Goal: Check status: Check status

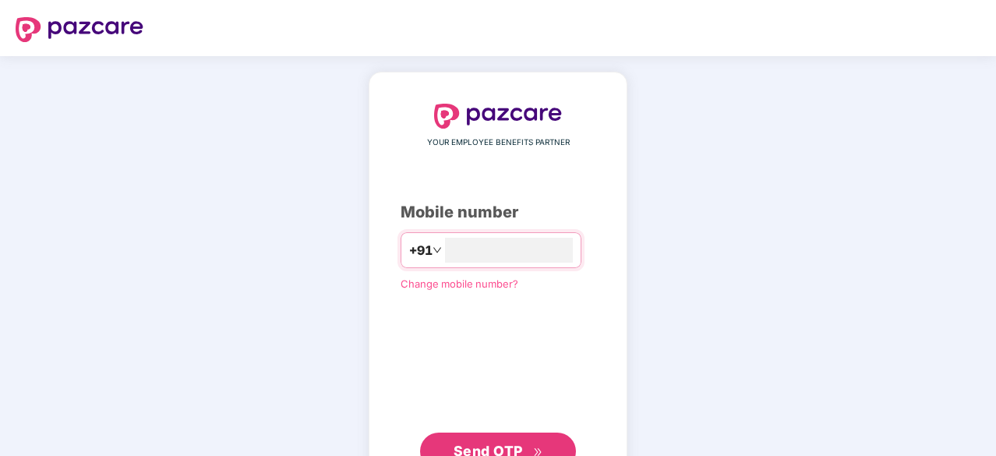
type input "**********"
click at [505, 450] on span "Send OTP" at bounding box center [488, 451] width 69 height 16
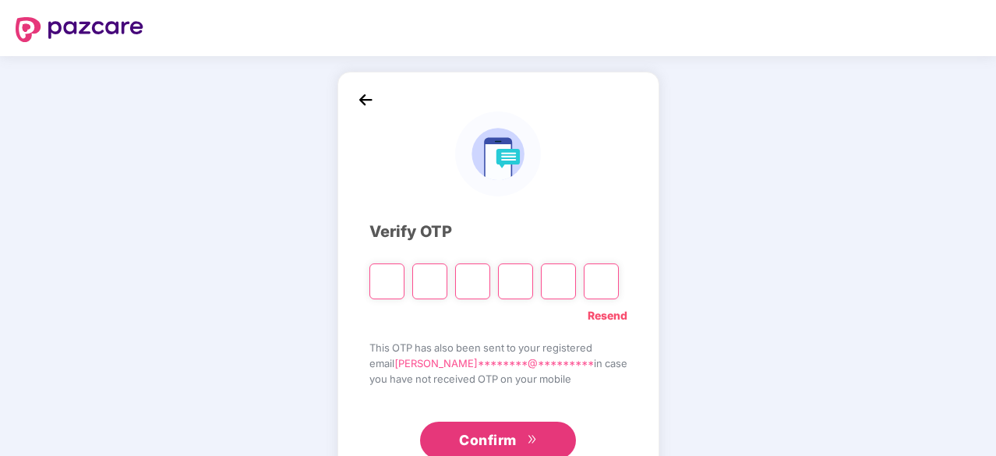
type input "*"
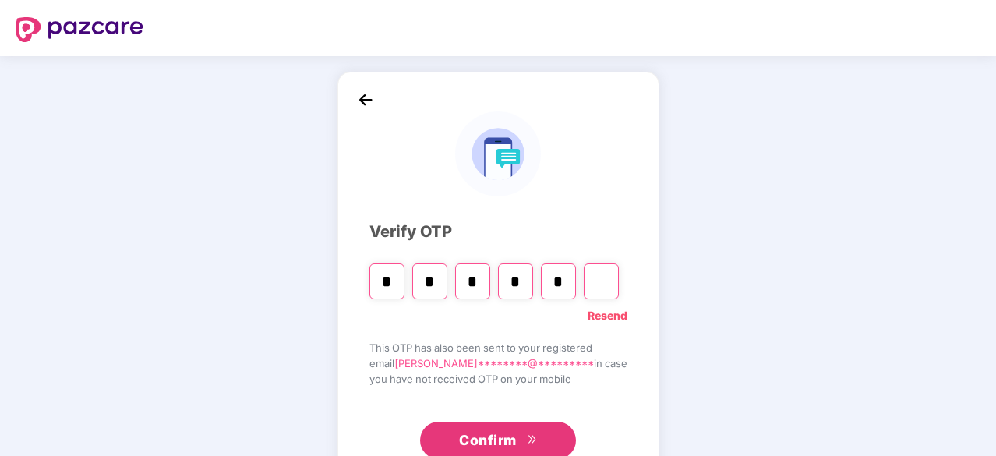
type input "*"
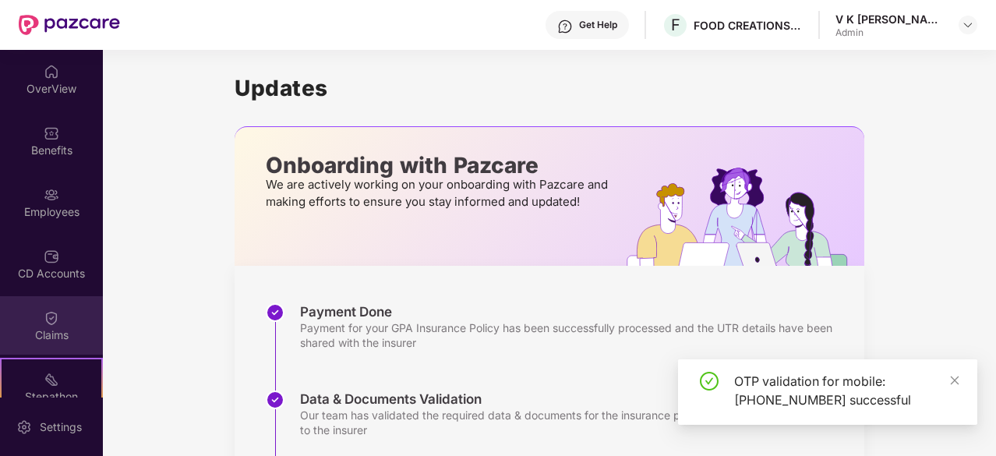
click at [52, 311] on img at bounding box center [52, 318] width 16 height 16
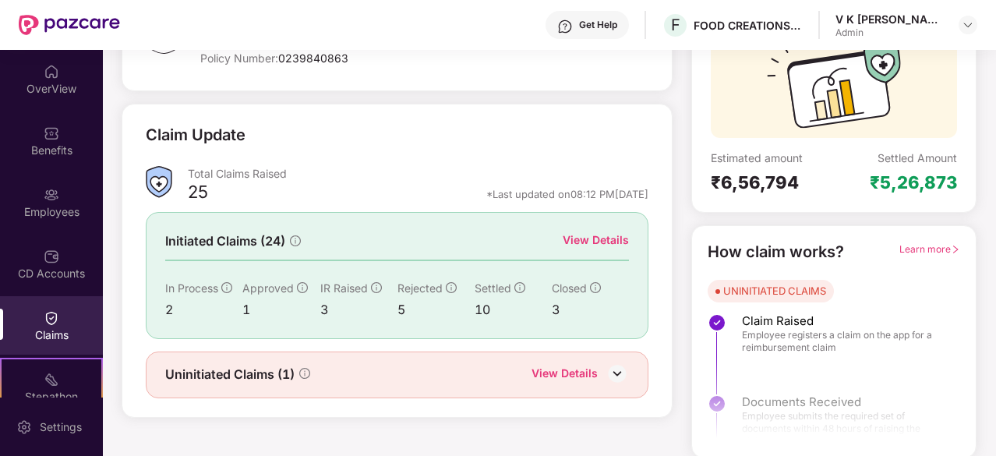
scroll to position [153, 0]
click at [587, 239] on div "View Details" at bounding box center [596, 239] width 66 height 17
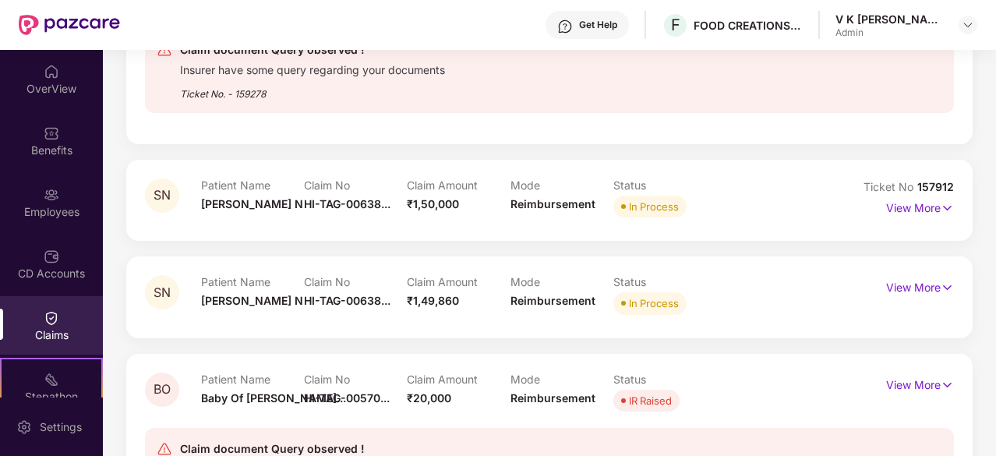
scroll to position [476, 0]
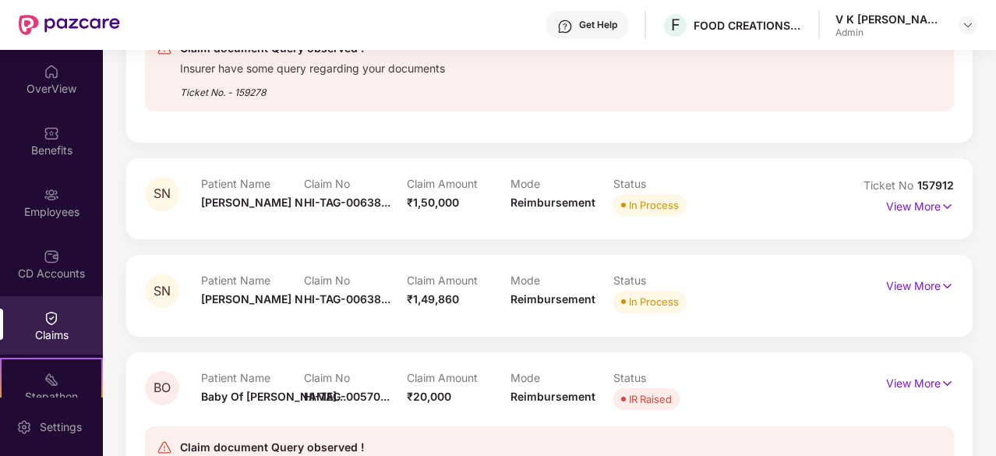
click at [532, 319] on div "SN Patient Name [PERSON_NAME] N Claim No HI-TAG-00638... Claim Amount ₹1,49,860…" at bounding box center [549, 295] width 847 height 81
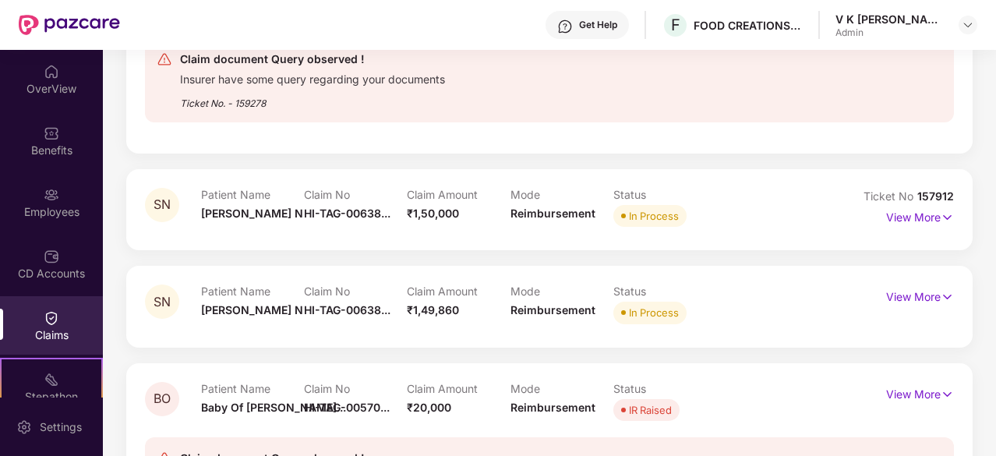
scroll to position [466, 0]
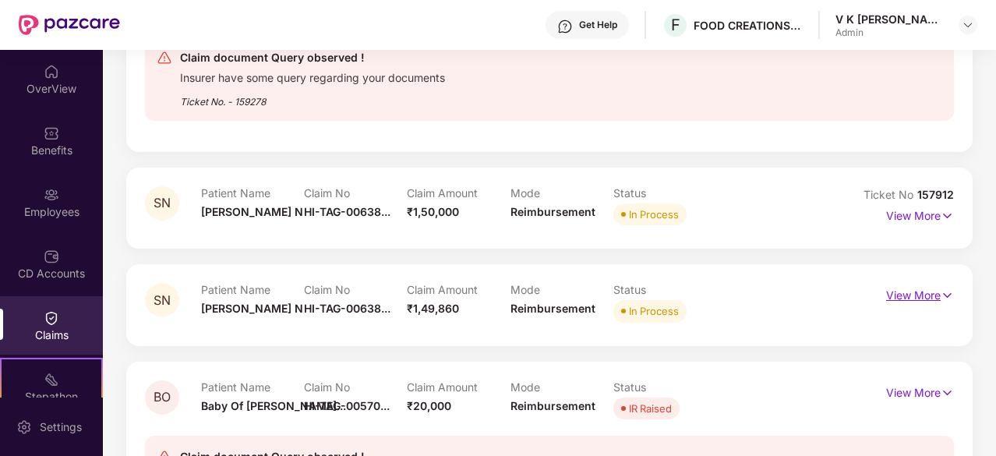
click at [916, 294] on p "View More" at bounding box center [920, 293] width 68 height 21
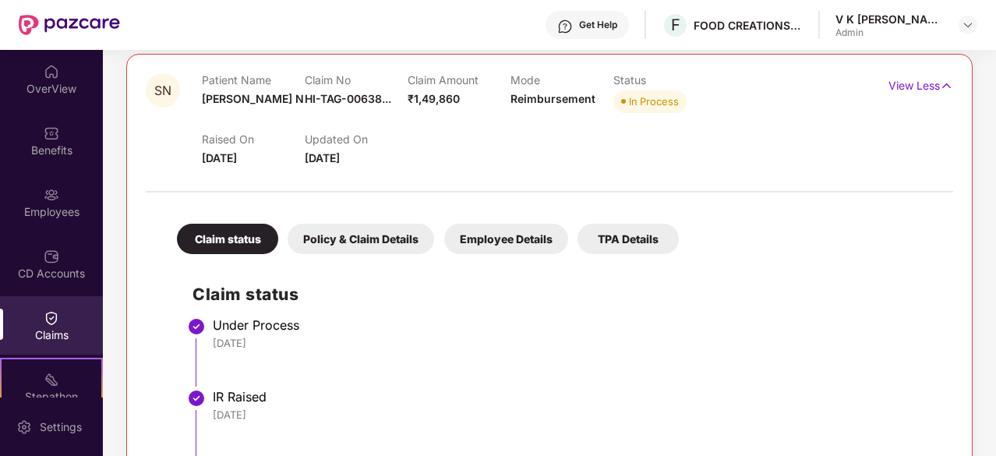
scroll to position [682, 0]
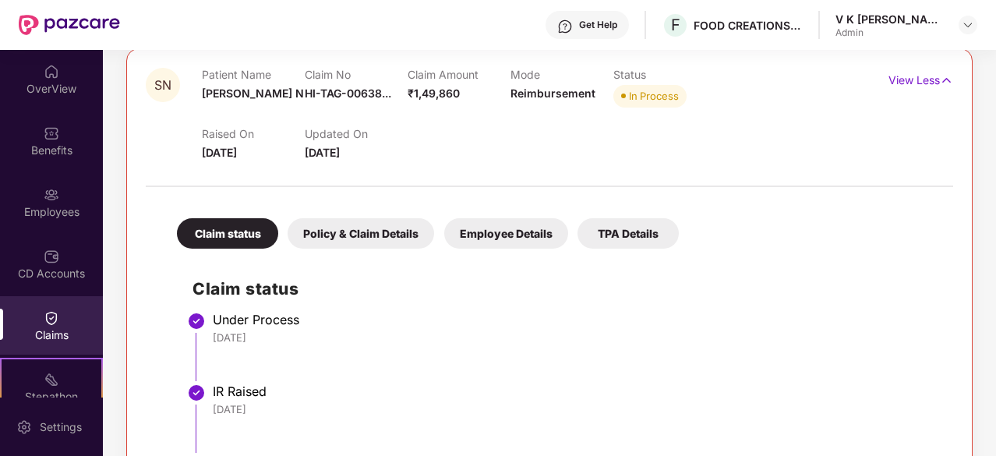
drag, startPoint x: 469, startPoint y: 370, endPoint x: 483, endPoint y: 394, distance: 28.6
click at [469, 370] on li "Under Process [DATE]" at bounding box center [565, 353] width 745 height 72
click at [483, 394] on div "IR Raised" at bounding box center [575, 392] width 725 height 16
drag, startPoint x: 483, startPoint y: 398, endPoint x: 474, endPoint y: 406, distance: 12.2
click at [474, 406] on div "IR Raised [DATE]" at bounding box center [575, 400] width 725 height 33
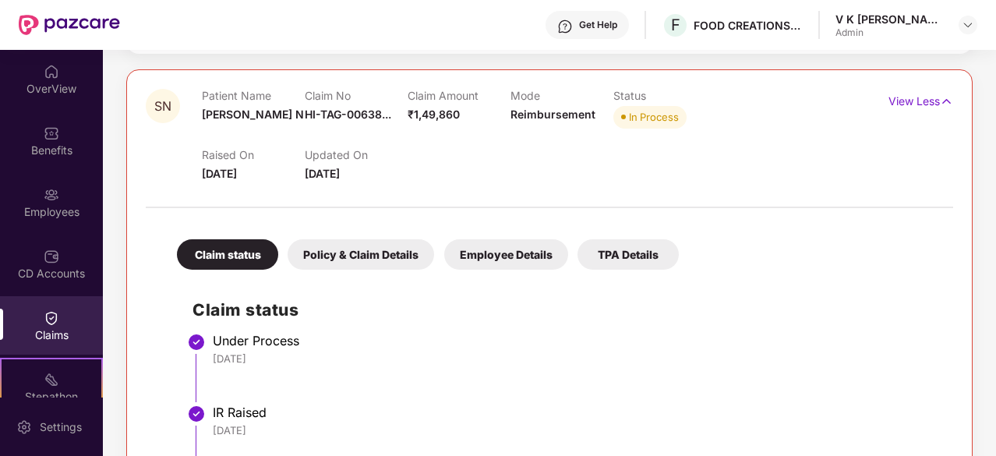
scroll to position [602, 0]
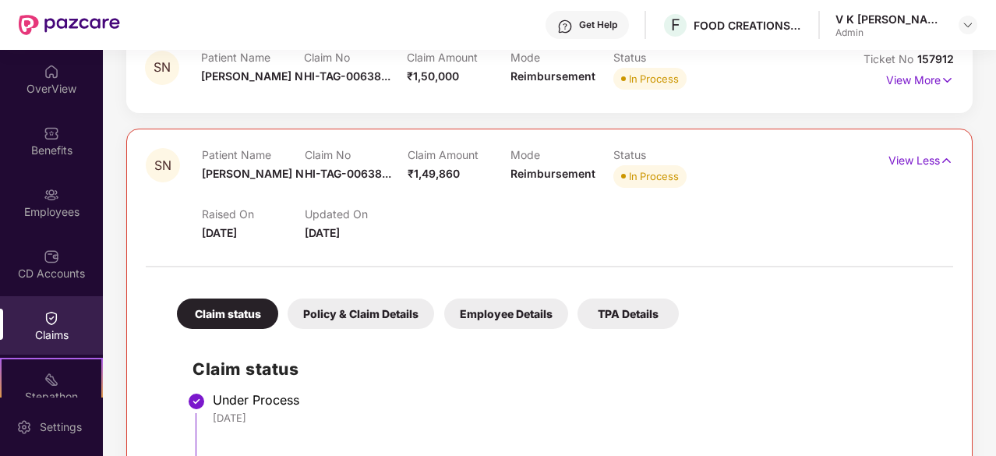
click at [345, 317] on div "Policy & Claim Details" at bounding box center [361, 314] width 147 height 30
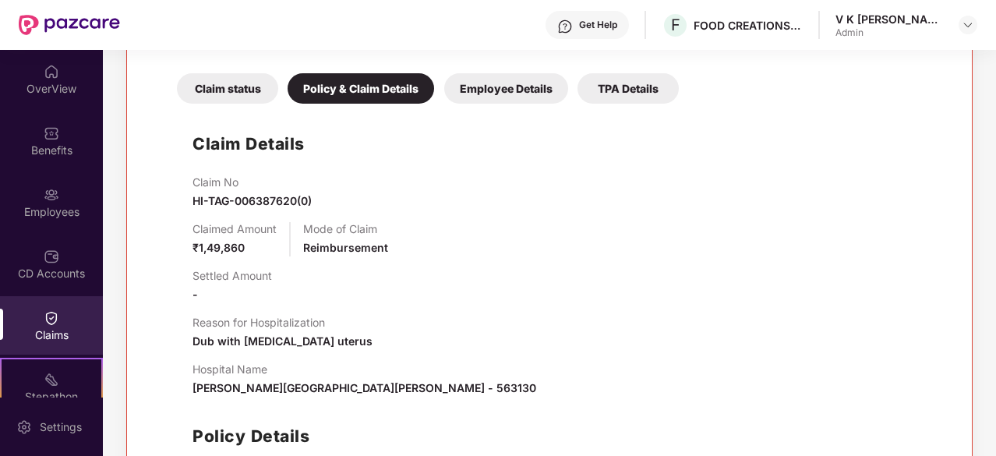
scroll to position [828, 0]
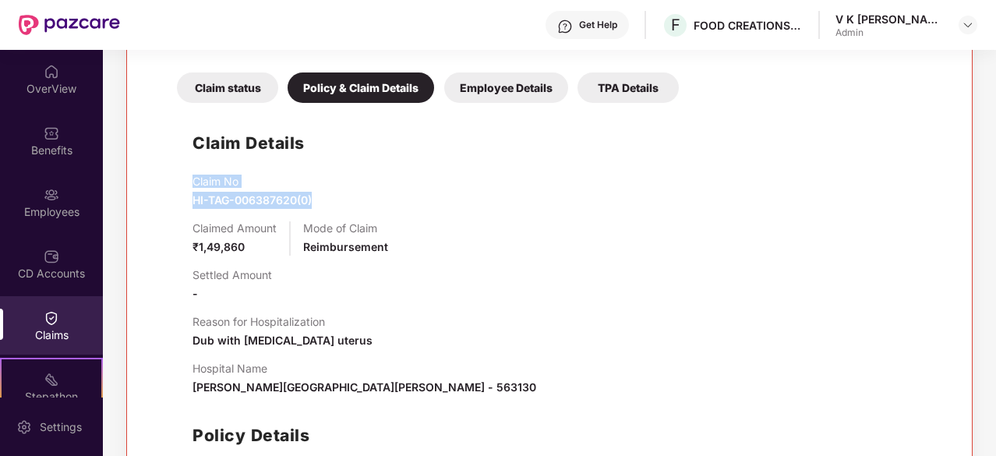
drag, startPoint x: 193, startPoint y: 179, endPoint x: 337, endPoint y: 200, distance: 145.0
click at [337, 200] on div "Claim No HI-TAG-006387620(0)" at bounding box center [565, 192] width 745 height 34
copy div "Claim No HI-TAG-006387620(0)"
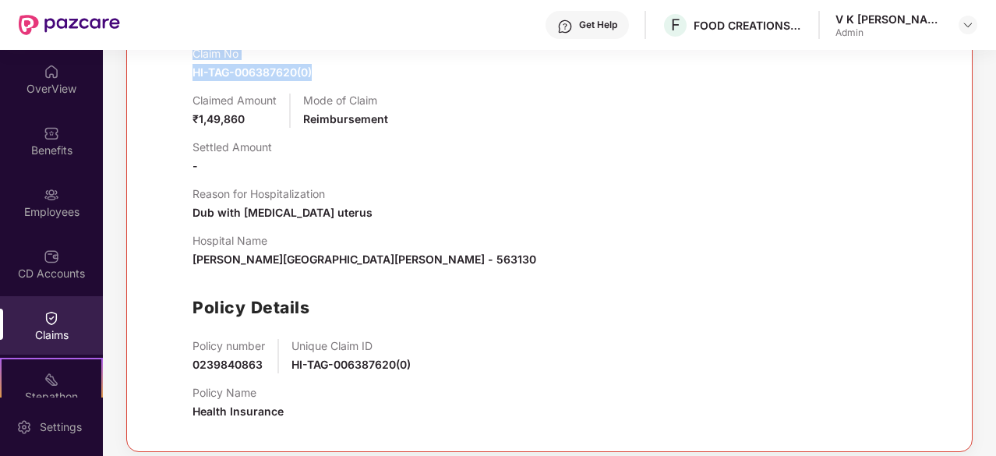
scroll to position [1000, 0]
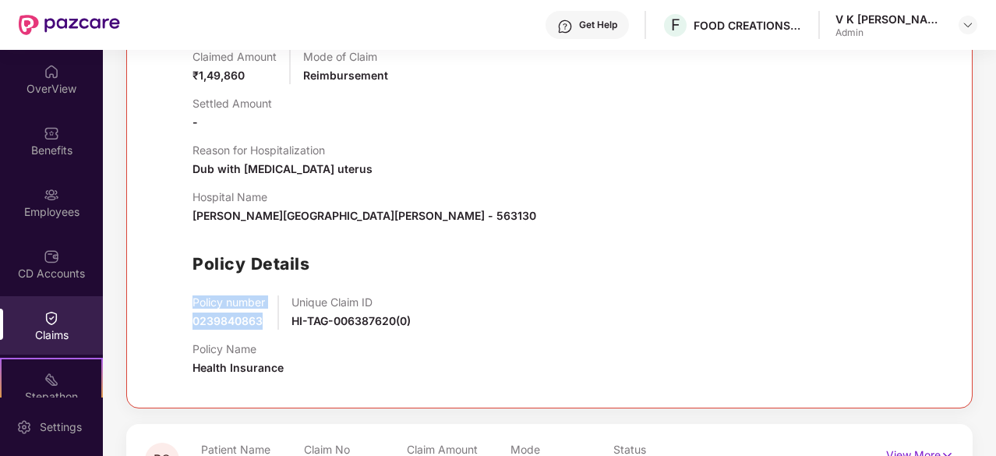
drag, startPoint x: 192, startPoint y: 303, endPoint x: 271, endPoint y: 313, distance: 80.2
click at [271, 313] on div "Policy number 0239840863 Unique Claim ID HI-TAG-006387620(0)" at bounding box center [565, 312] width 745 height 34
copy div "Policy number 0239840863"
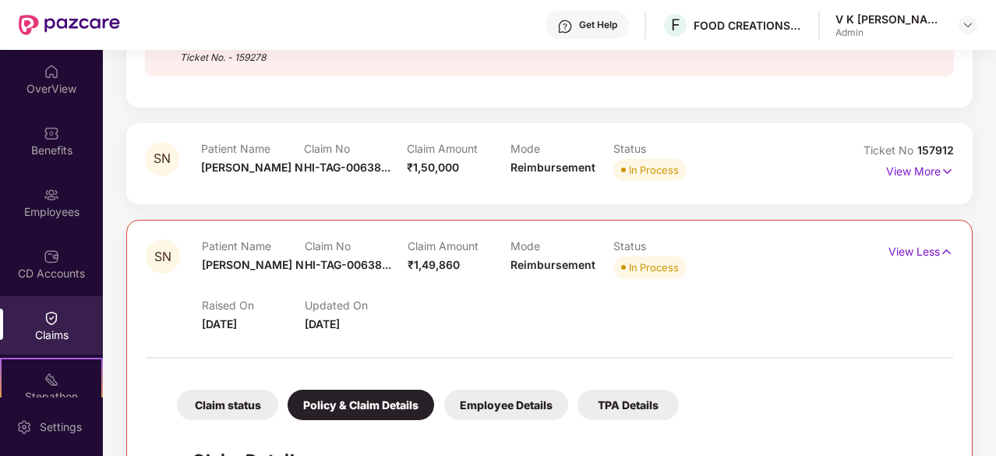
scroll to position [511, 0]
click at [934, 248] on p "View Less" at bounding box center [921, 249] width 65 height 21
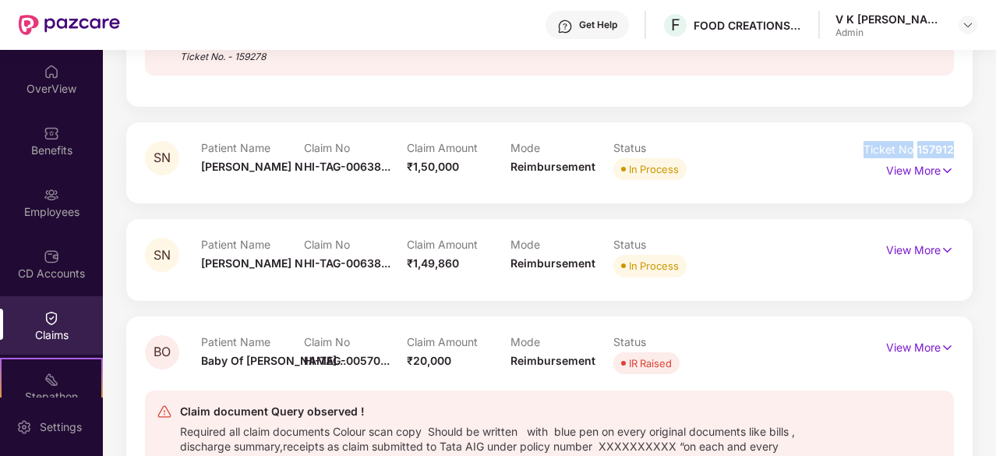
drag, startPoint x: 864, startPoint y: 149, endPoint x: 957, endPoint y: 146, distance: 93.6
click at [957, 146] on div "SN Patient Name [PERSON_NAME] N Claim No HI-TAG-00638... Claim Amount ₹1,50,000…" at bounding box center [549, 162] width 847 height 81
copy div "Ticket No 157912"
drag, startPoint x: 202, startPoint y: 166, endPoint x: 257, endPoint y: 165, distance: 54.6
click at [257, 165] on div "Patient Name [PERSON_NAME]" at bounding box center [252, 162] width 103 height 43
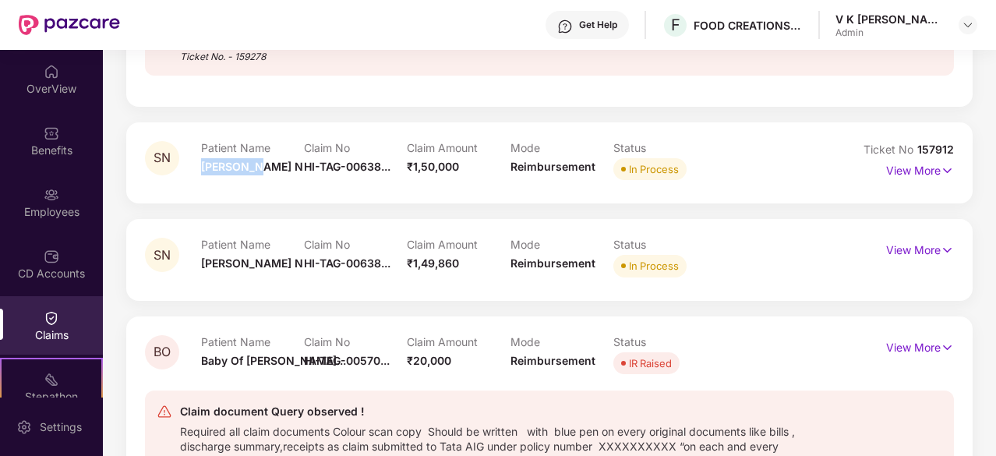
copy span "[PERSON_NAME] N"
